Goal: Information Seeking & Learning: Find specific fact

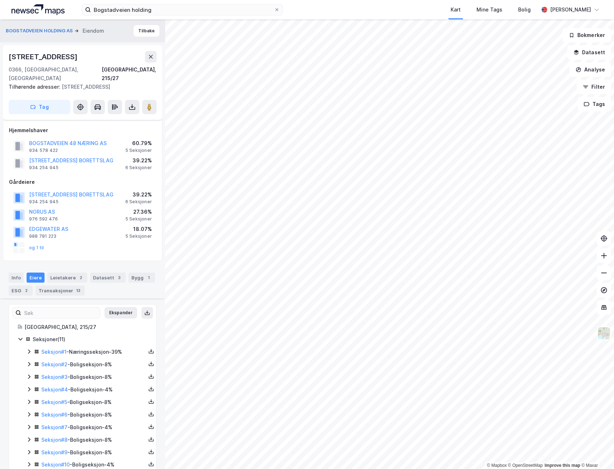
scroll to position [353, 0]
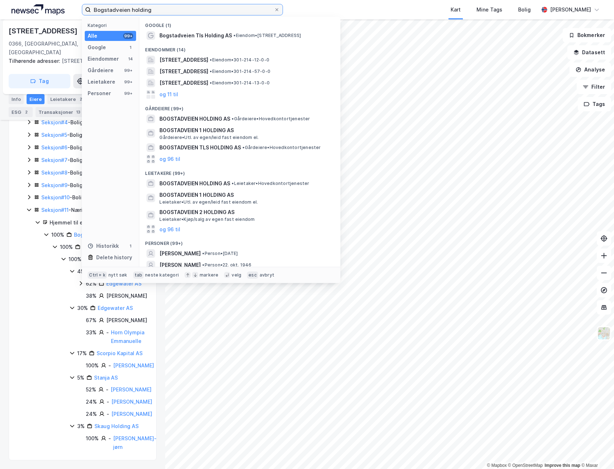
click at [112, 13] on input "Bogstadveien holding" at bounding box center [182, 9] width 183 height 11
click at [111, 13] on input "Bogstadveien holding" at bounding box center [182, 9] width 183 height 11
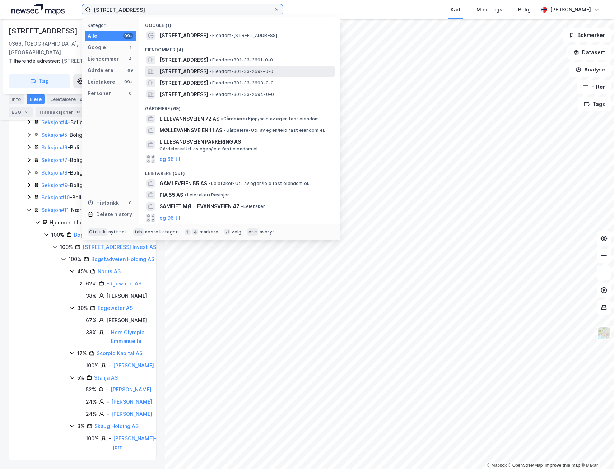
type input "Lillevannsveien 55"
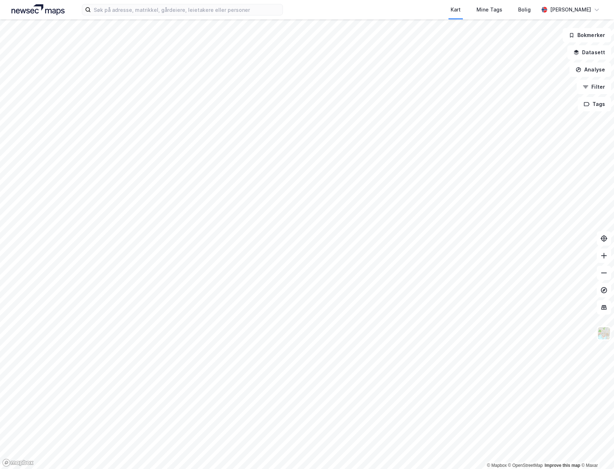
click at [140, 16] on div "Kart Mine Tags Bolig [PERSON_NAME]" at bounding box center [307, 9] width 614 height 19
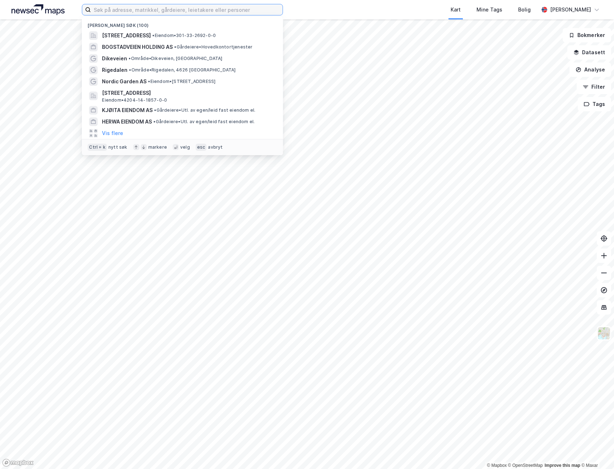
click at [140, 13] on input at bounding box center [187, 9] width 192 height 11
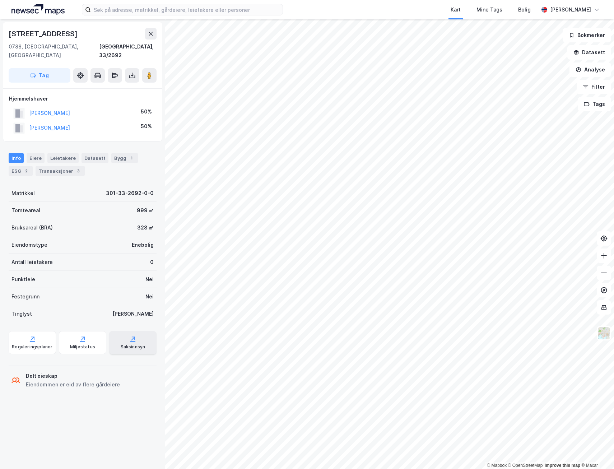
click at [128, 344] on div "Saksinnsyn" at bounding box center [133, 347] width 25 height 6
